Goal: Task Accomplishment & Management: Manage account settings

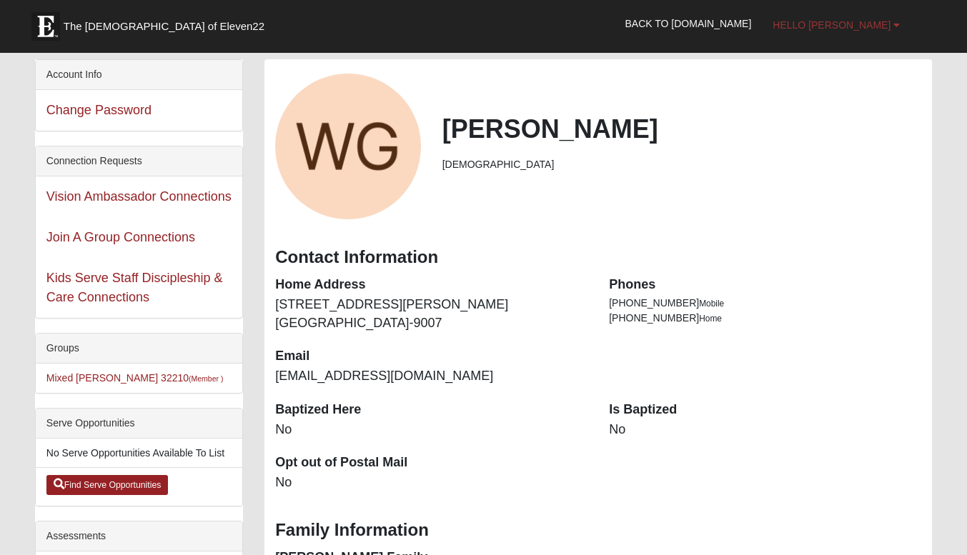
click at [868, 21] on span "Hello [PERSON_NAME]" at bounding box center [831, 24] width 118 height 11
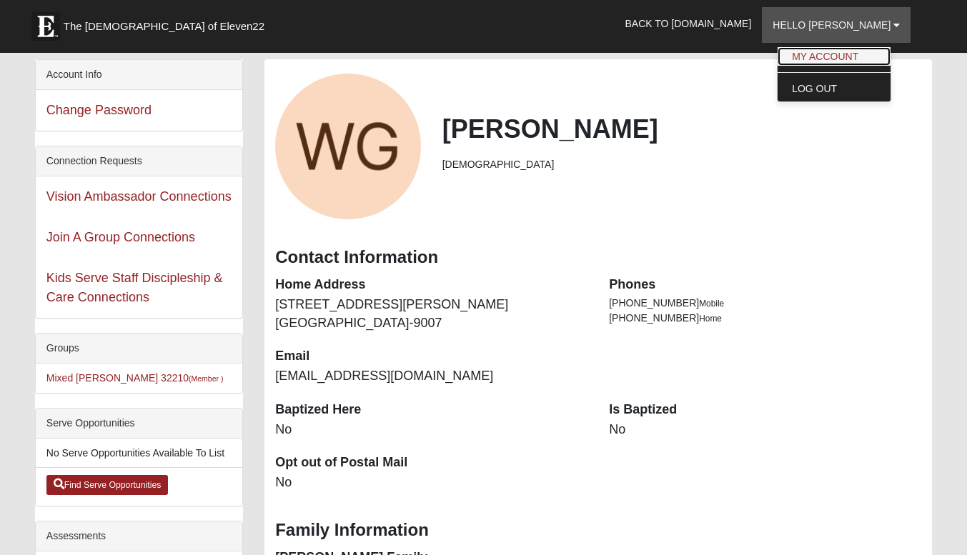
click at [862, 56] on link "My Account" at bounding box center [833, 56] width 113 height 19
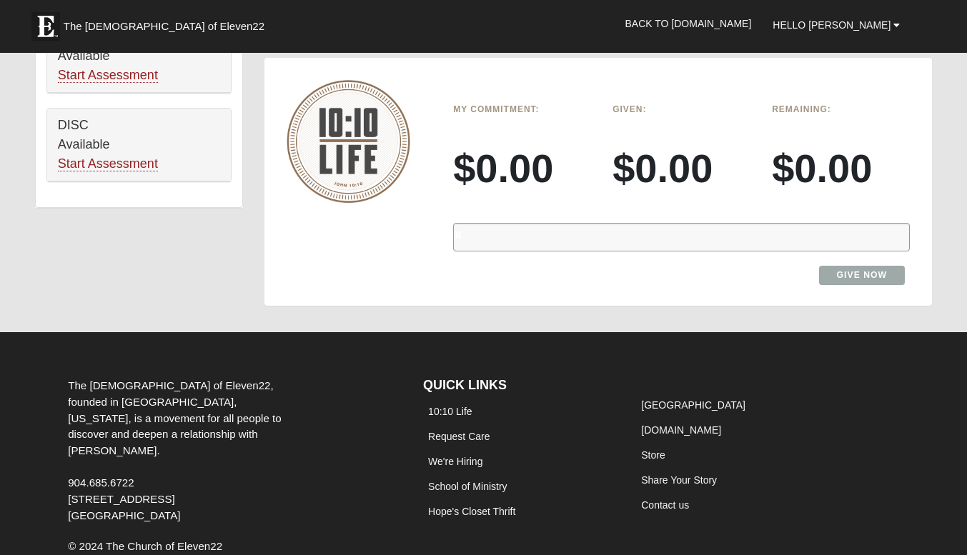
scroll to position [786, 0]
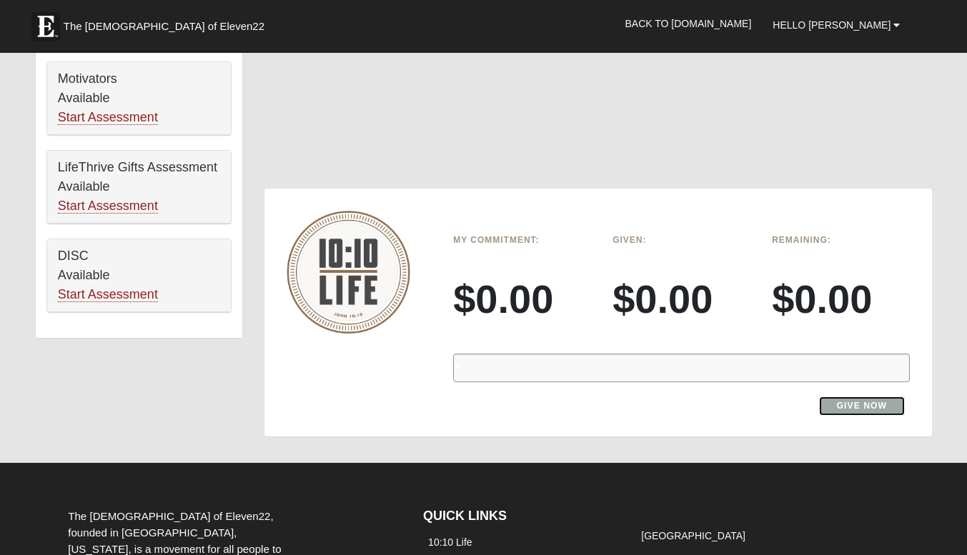
click at [869, 410] on link "Give Now" at bounding box center [862, 406] width 86 height 19
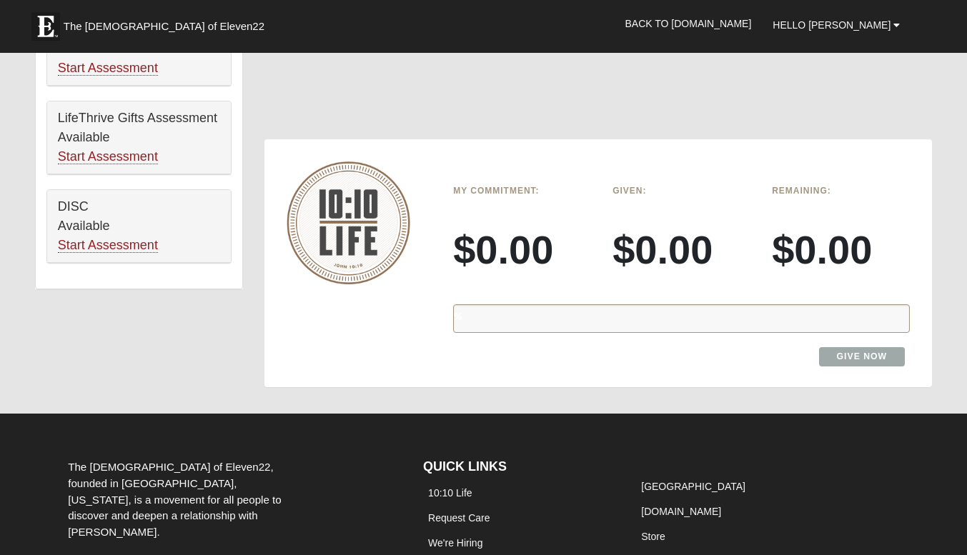
scroll to position [929, 0]
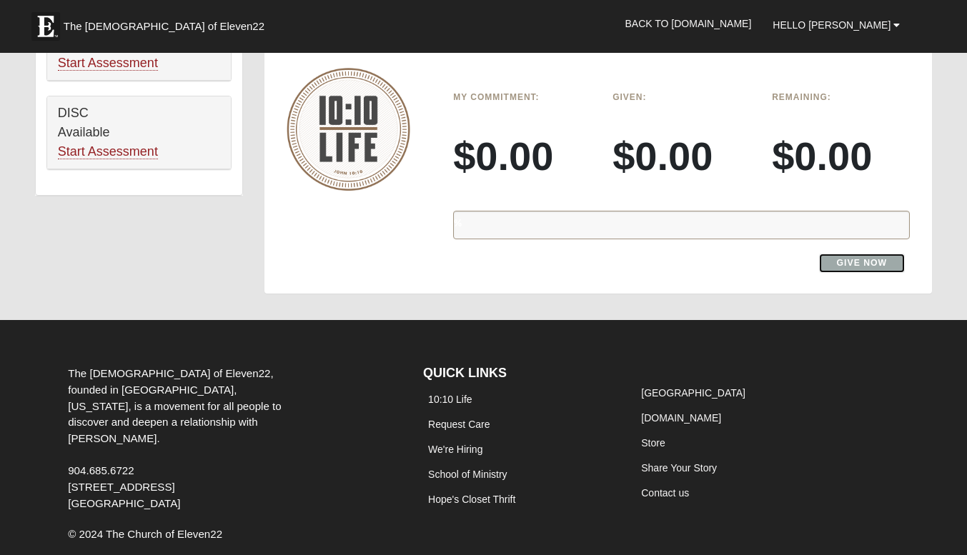
click at [885, 262] on link "Give Now" at bounding box center [862, 263] width 86 height 19
